Goal: Task Accomplishment & Management: Manage account settings

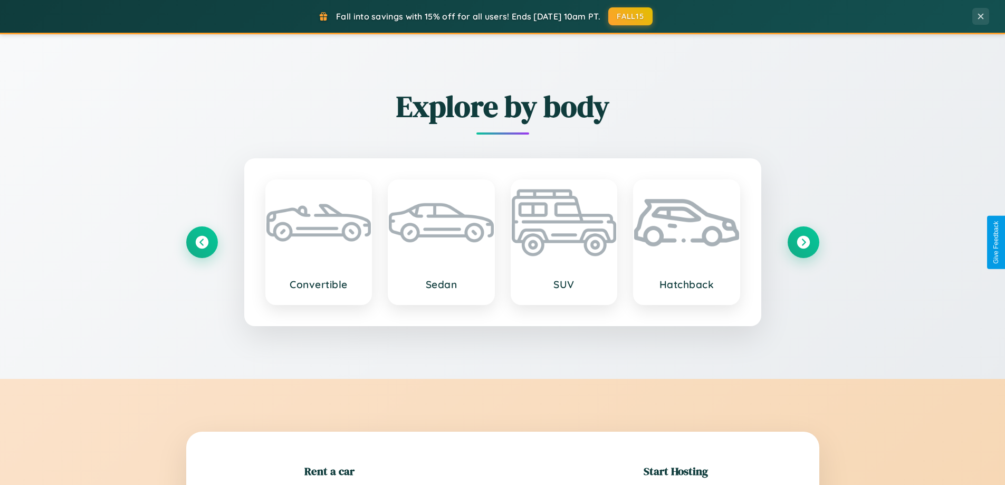
scroll to position [228, 0]
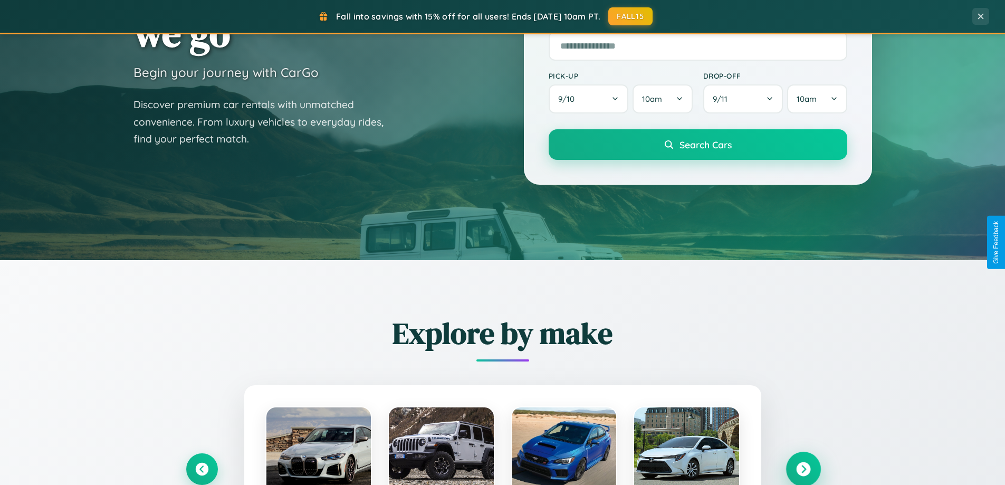
click at [803, 469] on icon at bounding box center [803, 469] width 14 height 14
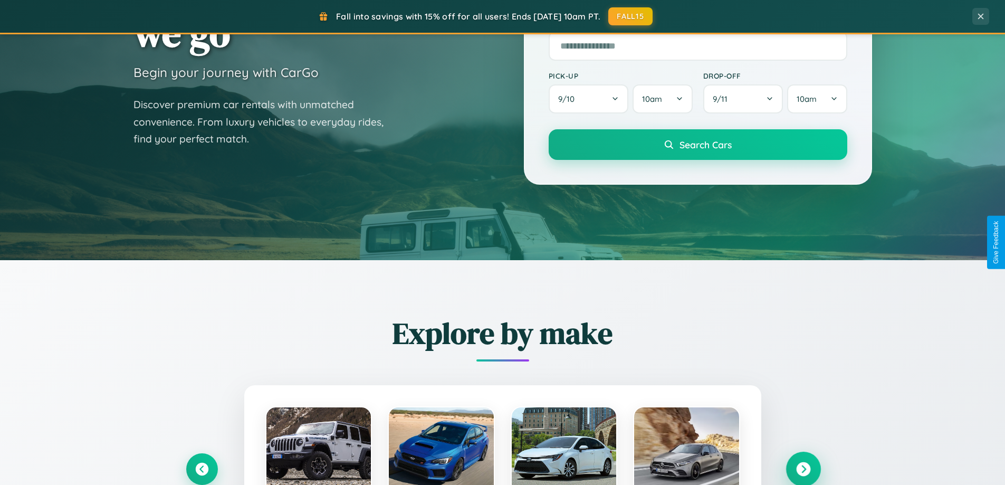
click at [803, 468] on icon at bounding box center [803, 469] width 14 height 14
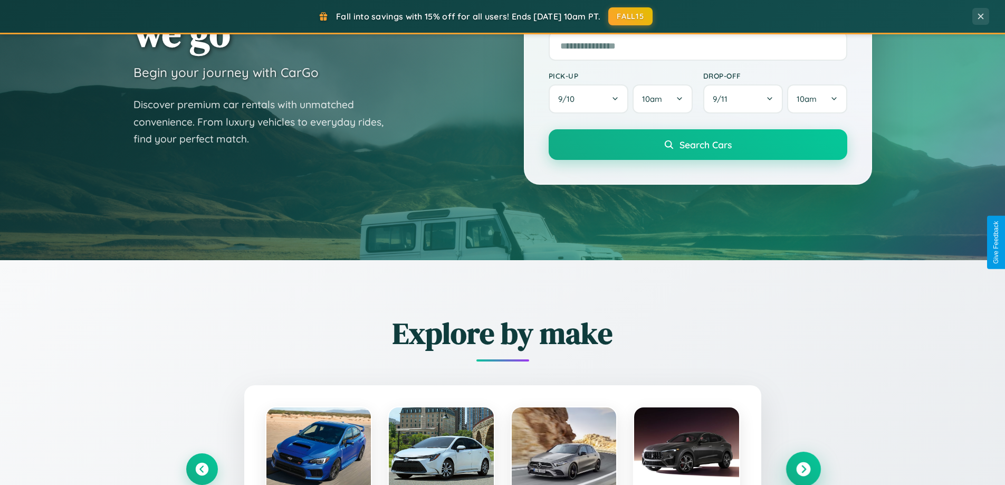
click at [803, 468] on icon at bounding box center [803, 469] width 14 height 14
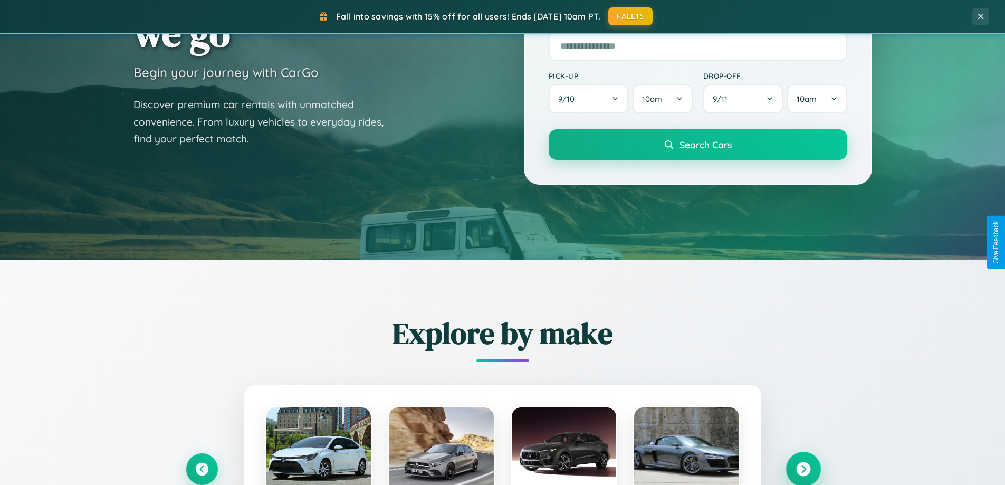
click at [803, 468] on icon at bounding box center [803, 469] width 14 height 14
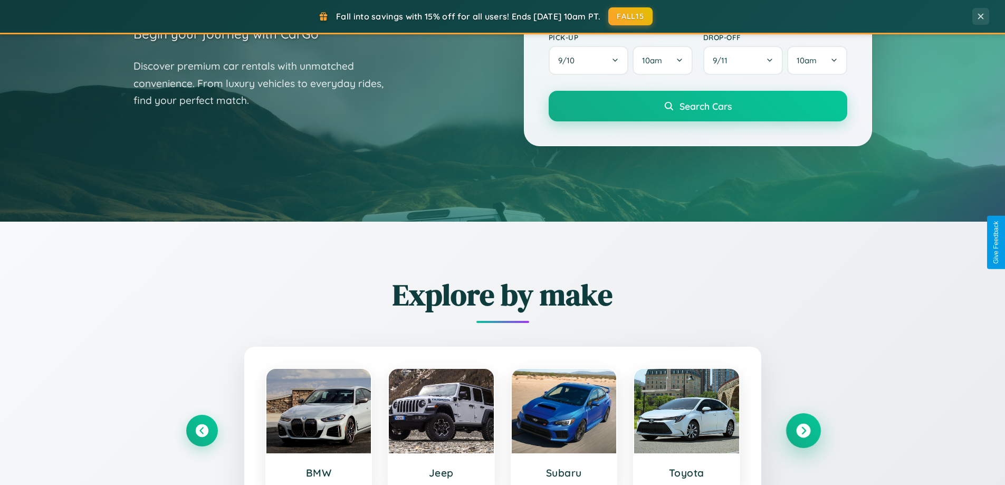
scroll to position [726, 0]
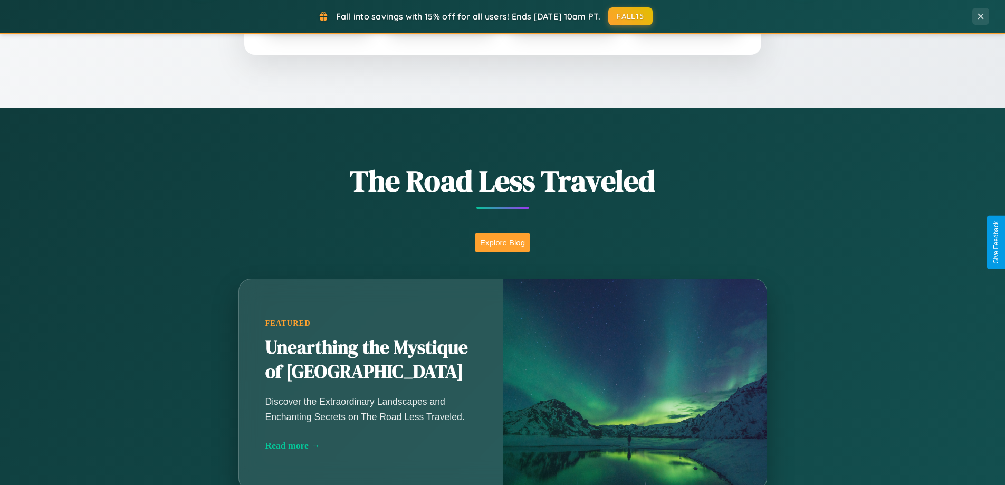
click at [502, 242] on button "Explore Blog" at bounding box center [502, 243] width 55 height 20
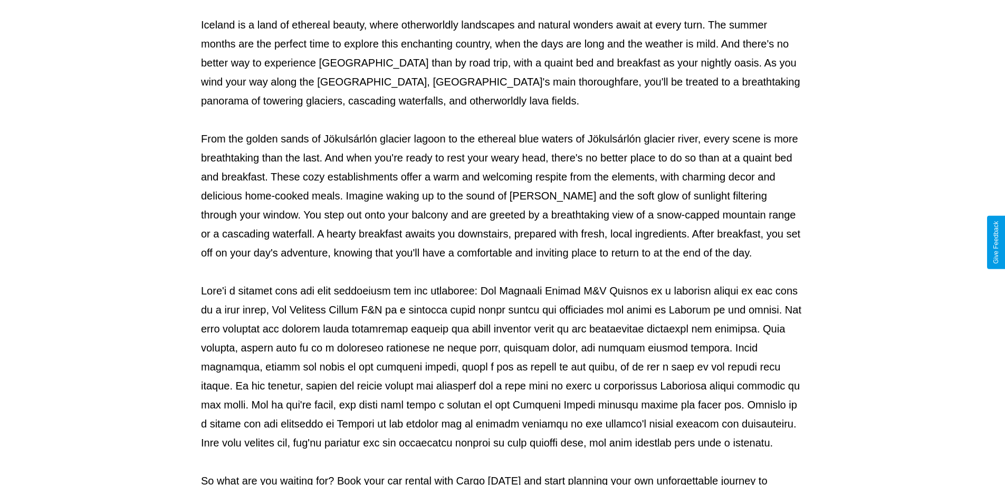
scroll to position [341, 0]
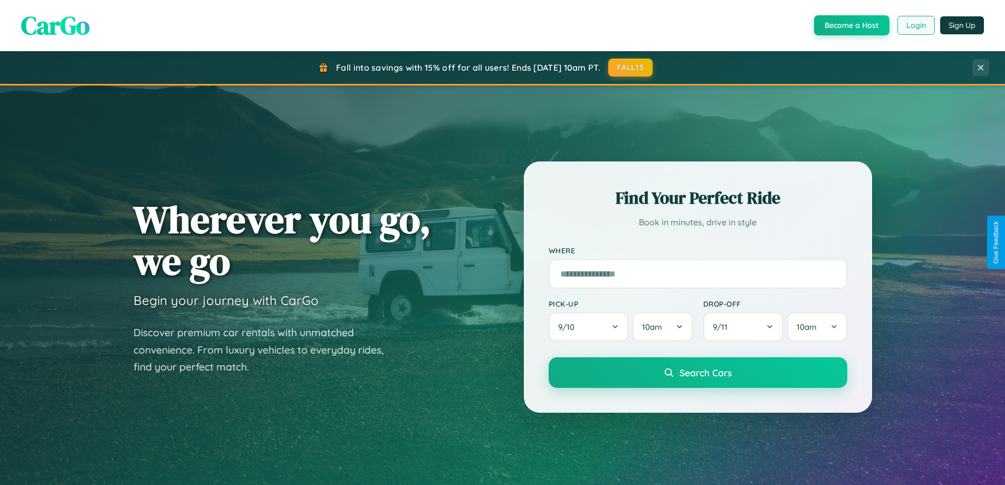
click at [915, 25] on button "Login" at bounding box center [915, 25] width 37 height 19
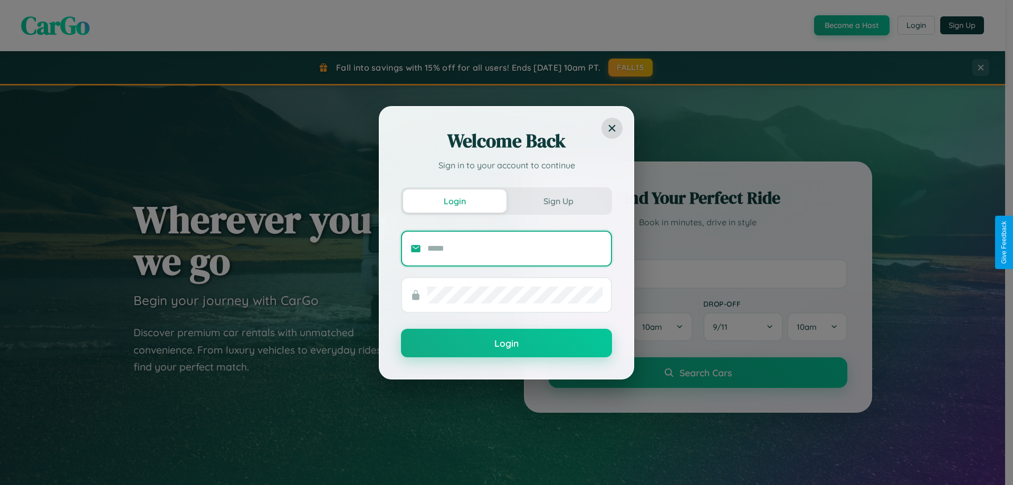
click at [515, 248] on input "text" at bounding box center [514, 248] width 175 height 17
type input "**********"
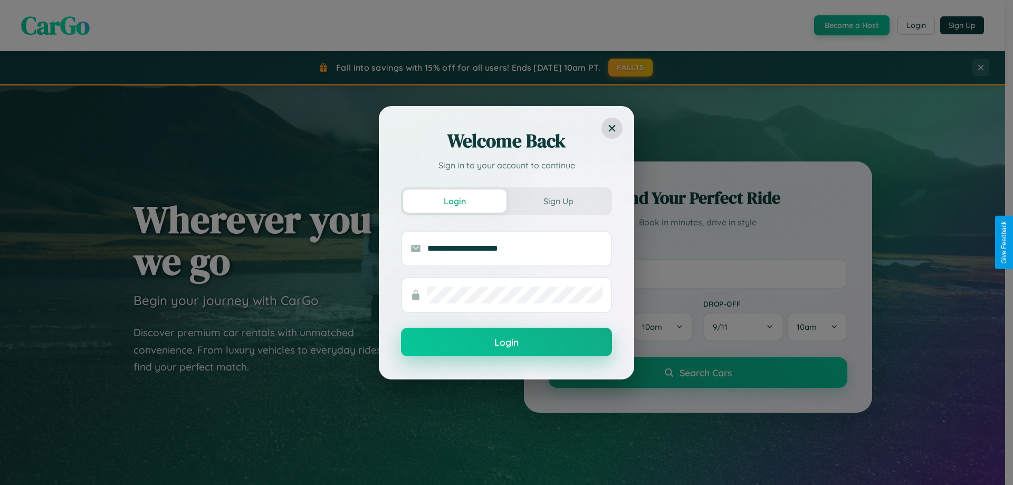
click at [506, 342] on button "Login" at bounding box center [506, 341] width 211 height 28
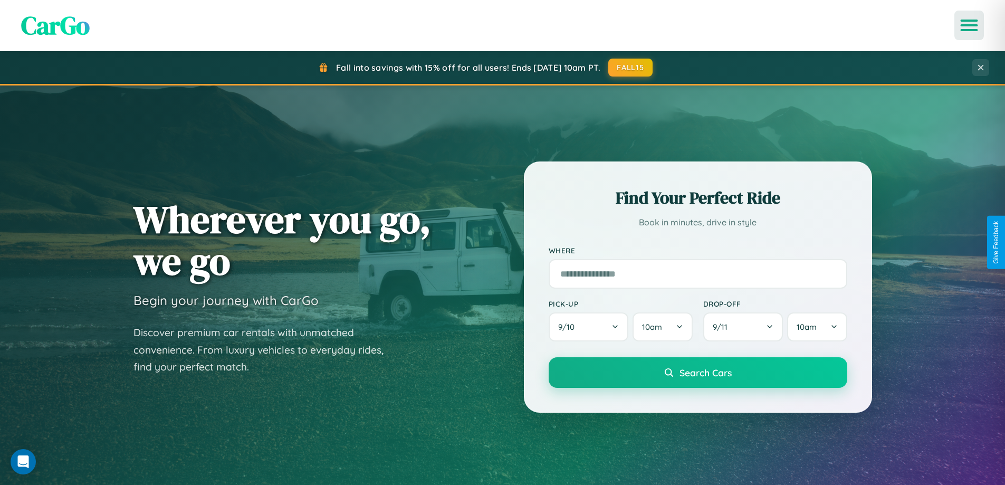
click at [969, 25] on icon "Open menu" at bounding box center [968, 25] width 15 height 9
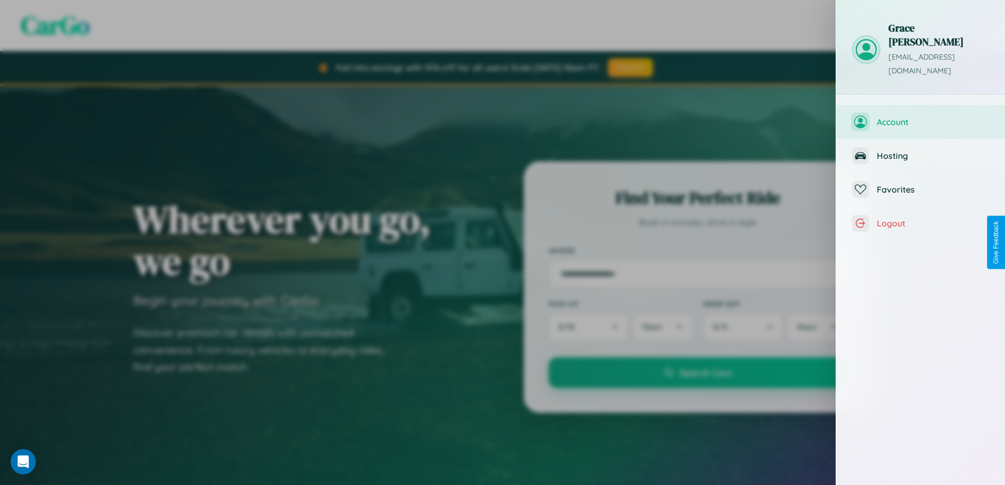
click at [920, 117] on span "Account" at bounding box center [932, 122] width 112 height 11
